Goal: Task Accomplishment & Management: Complete application form

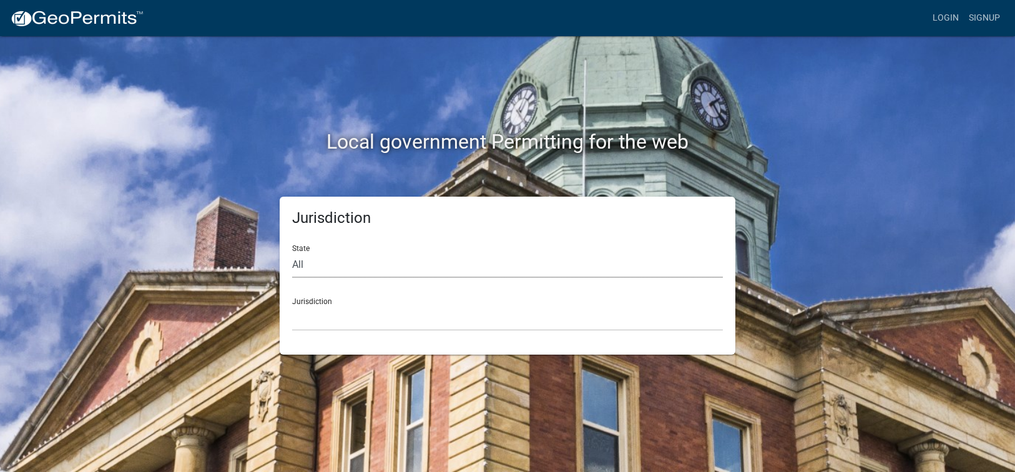
click at [332, 257] on select "All [US_STATE] [US_STATE] [US_STATE] [US_STATE] [US_STATE] [US_STATE] [US_STATE…" at bounding box center [507, 265] width 431 height 26
select select "[US_STATE]"
click at [292, 252] on select "All [US_STATE] [US_STATE] [US_STATE] [US_STATE] [US_STATE] [US_STATE] [US_STATE…" at bounding box center [507, 265] width 431 height 26
click at [320, 319] on select "[GEOGRAPHIC_DATA], [US_STATE][PERSON_NAME][GEOGRAPHIC_DATA], [US_STATE][PERSON_…" at bounding box center [507, 318] width 431 height 26
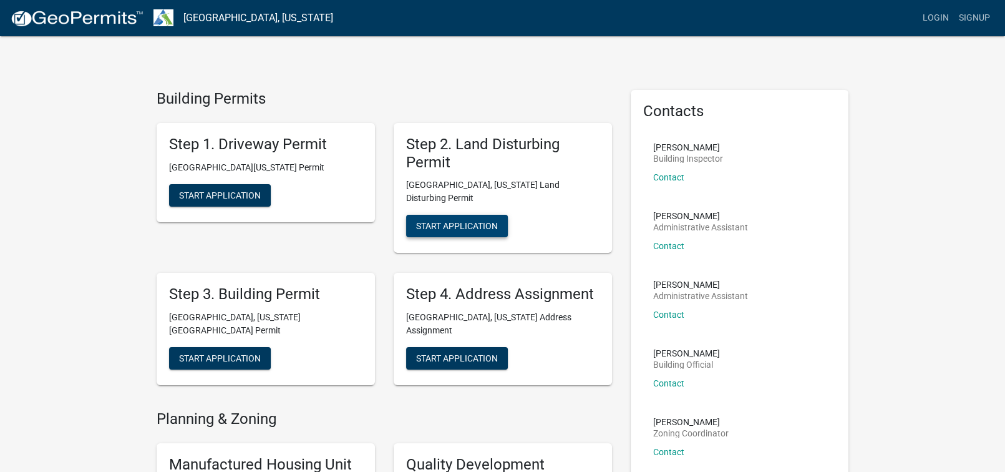
click at [435, 221] on span "Start Application" at bounding box center [457, 226] width 82 height 10
click at [938, 21] on link "Login" at bounding box center [936, 18] width 36 height 24
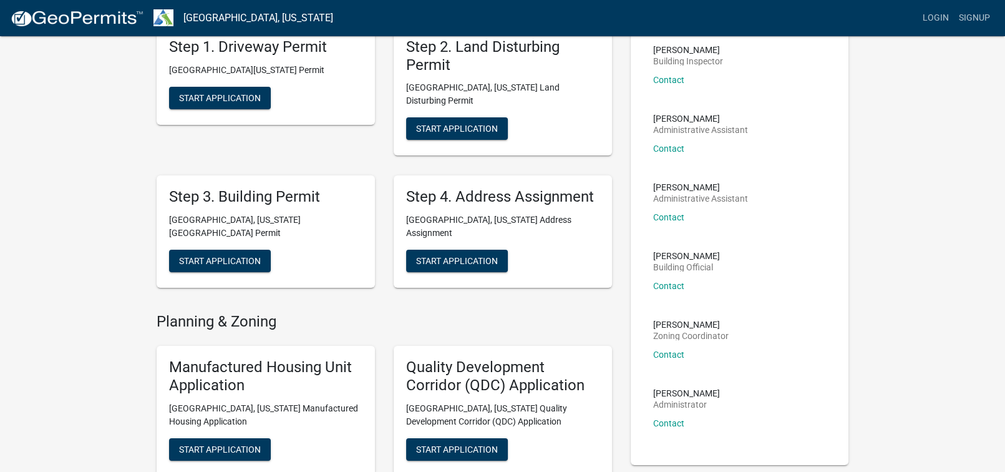
scroll to position [125, 0]
